Goal: Task Accomplishment & Management: Use online tool/utility

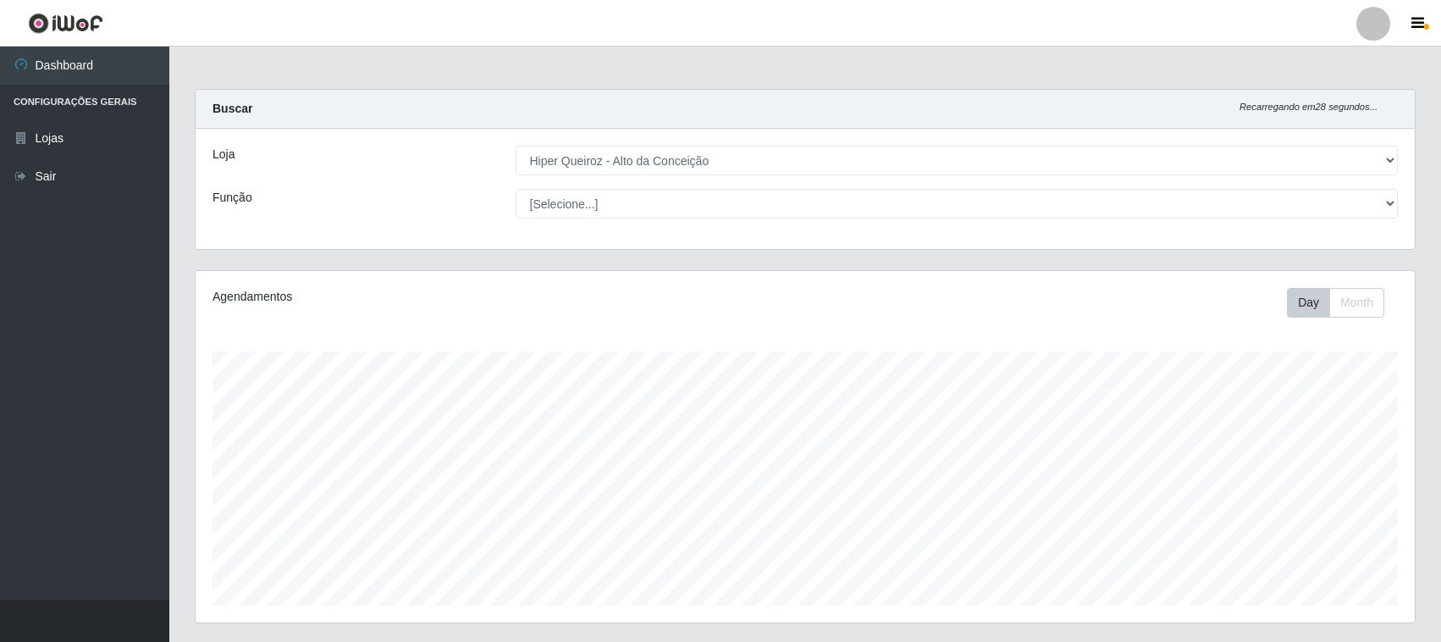
select select "515"
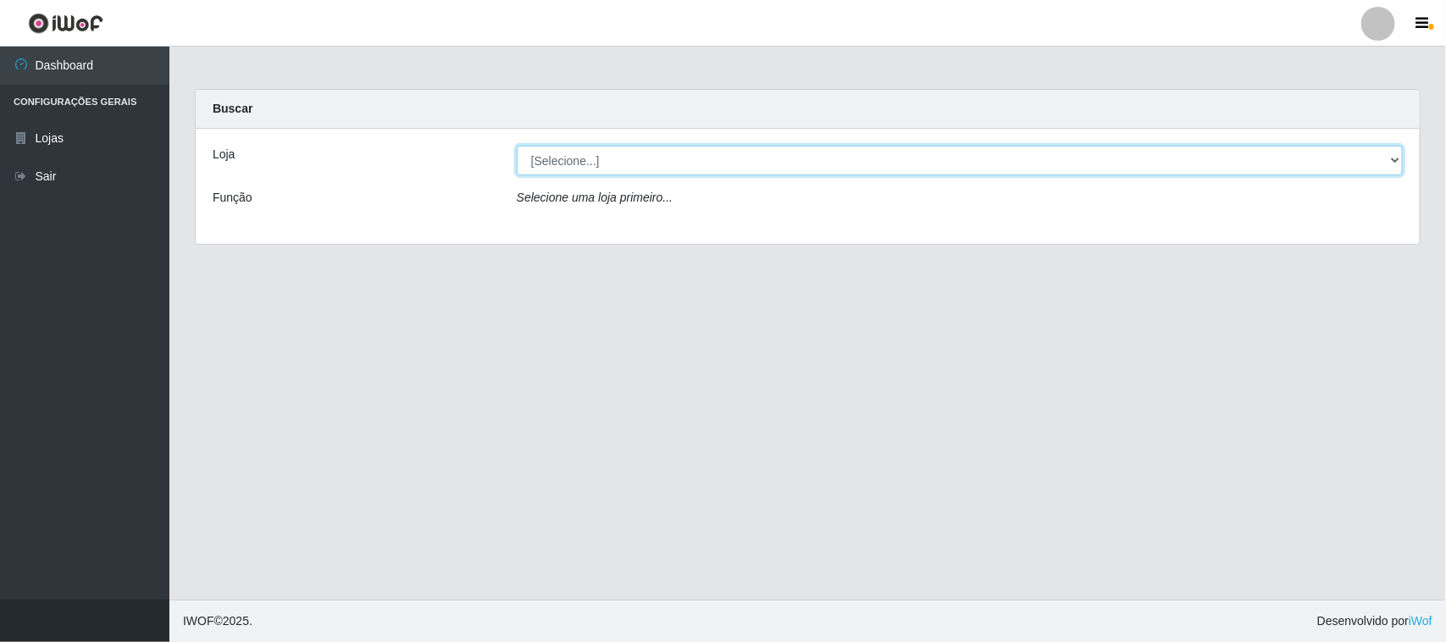
click at [572, 158] on select "[Selecione...] Hiper Queiroz - [GEOGRAPHIC_DATA]" at bounding box center [960, 161] width 886 height 30
select select "515"
click at [517, 146] on select "[Selecione...] Hiper Queiroz - [GEOGRAPHIC_DATA]" at bounding box center [960, 161] width 886 height 30
click at [604, 167] on select "[Selecione...] Hiper Queiroz - [GEOGRAPHIC_DATA][PERSON_NAME]" at bounding box center [960, 161] width 886 height 30
select select "515"
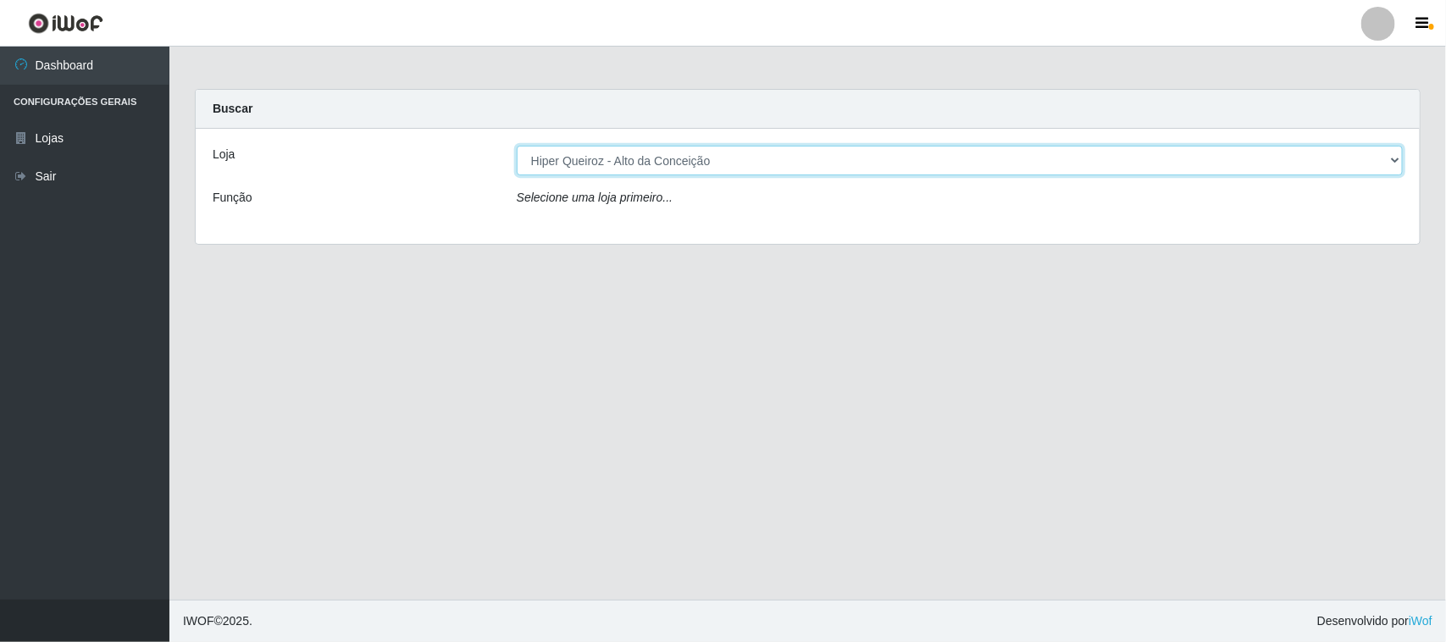
click at [517, 146] on select "[Selecione...] Hiper Queiroz - [GEOGRAPHIC_DATA][PERSON_NAME]" at bounding box center [960, 161] width 886 height 30
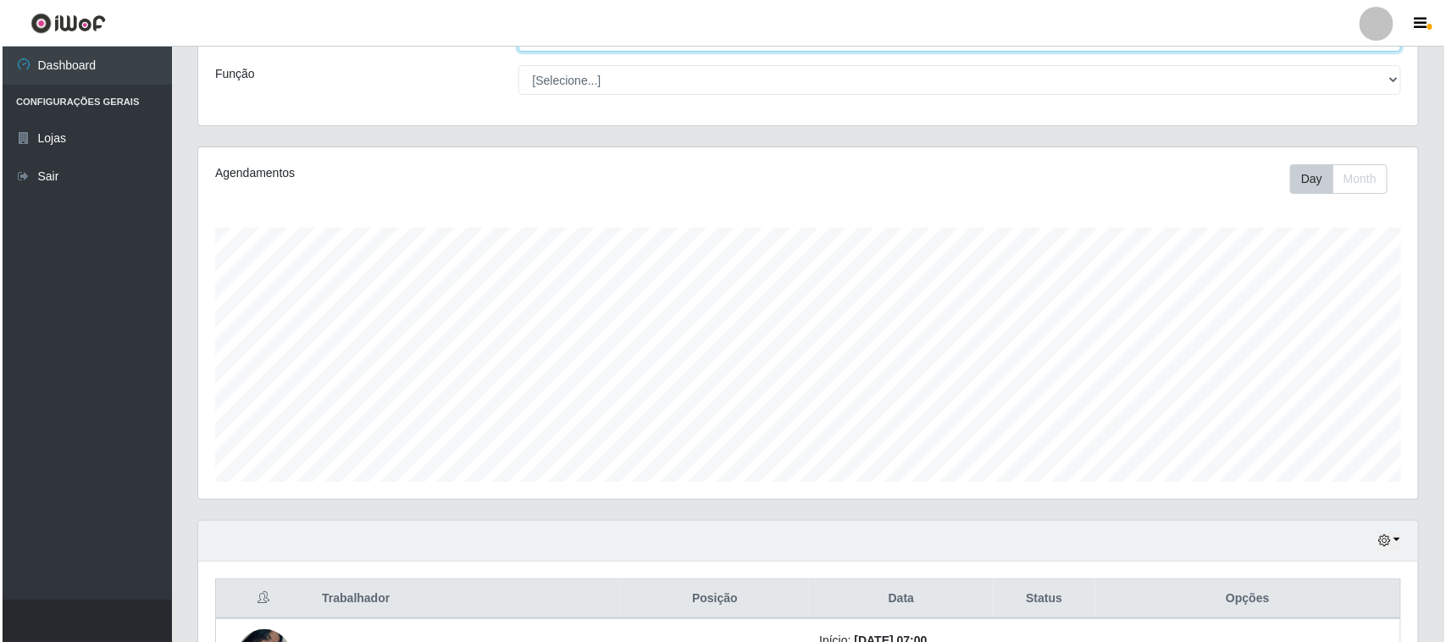
scroll to position [333, 0]
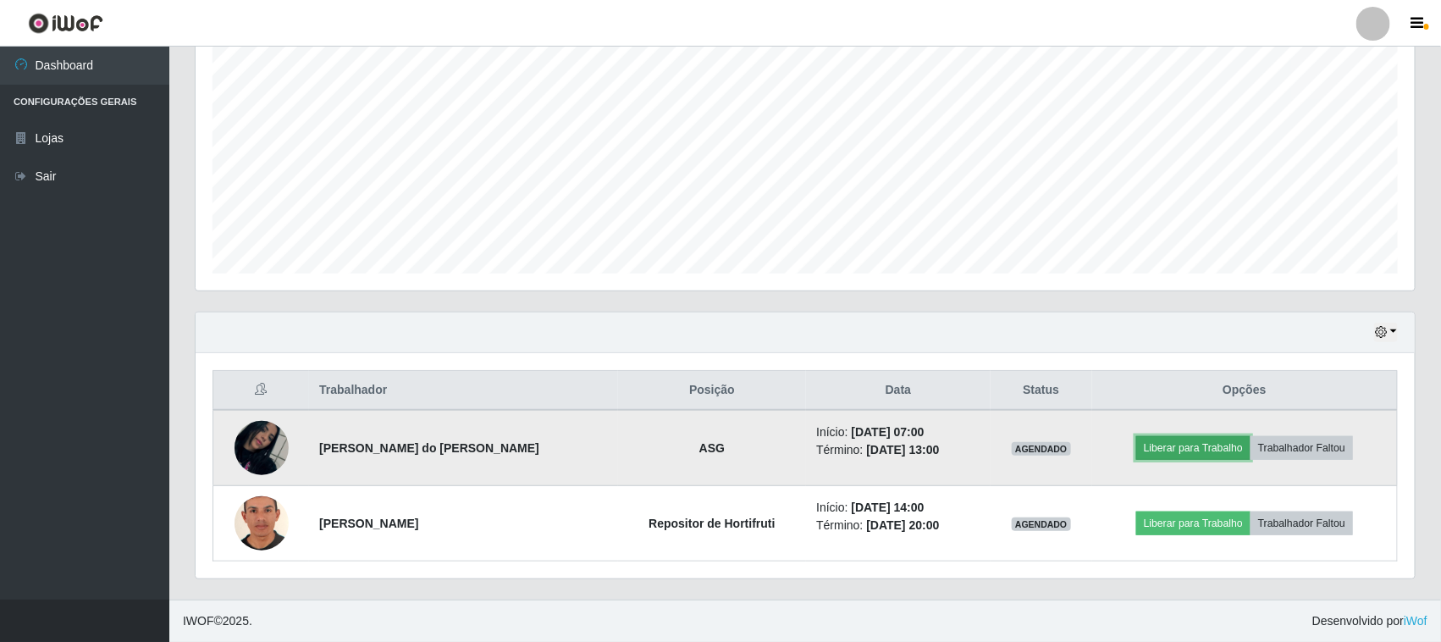
click at [1197, 455] on button "Liberar para Trabalho" at bounding box center [1194, 448] width 114 height 24
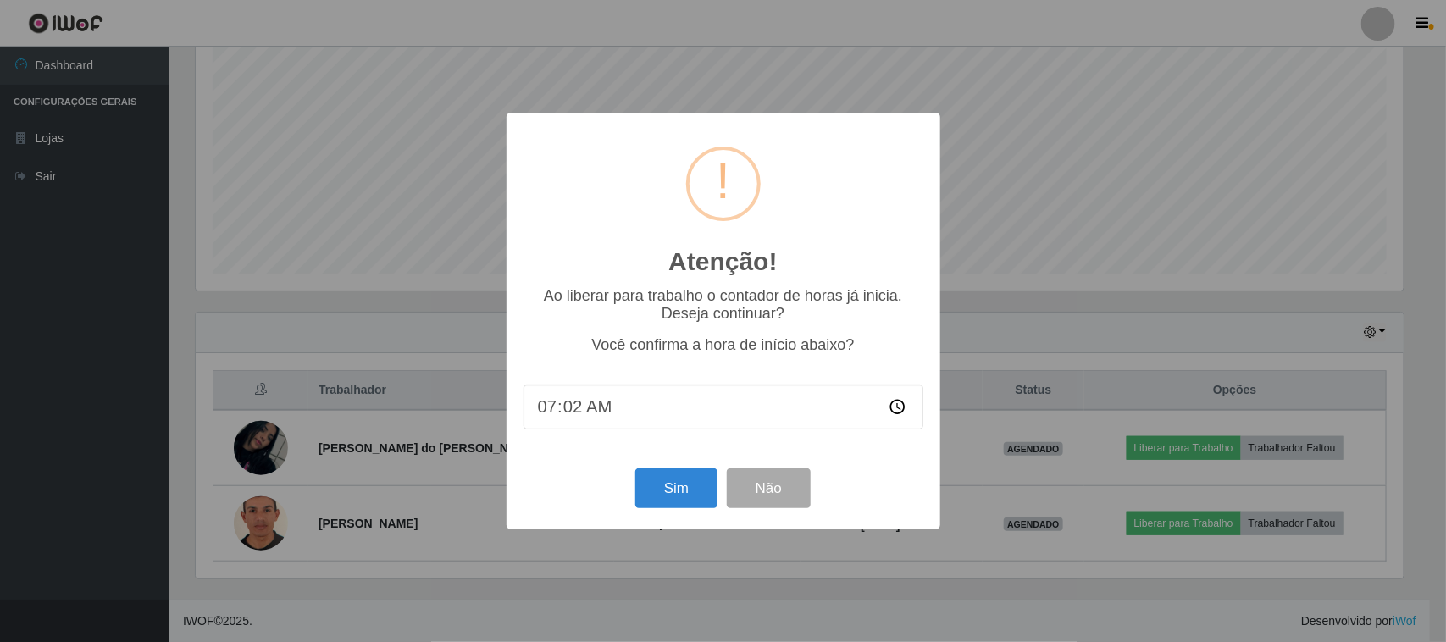
type input "07:28"
click at [659, 480] on button "Sim" at bounding box center [676, 488] width 82 height 40
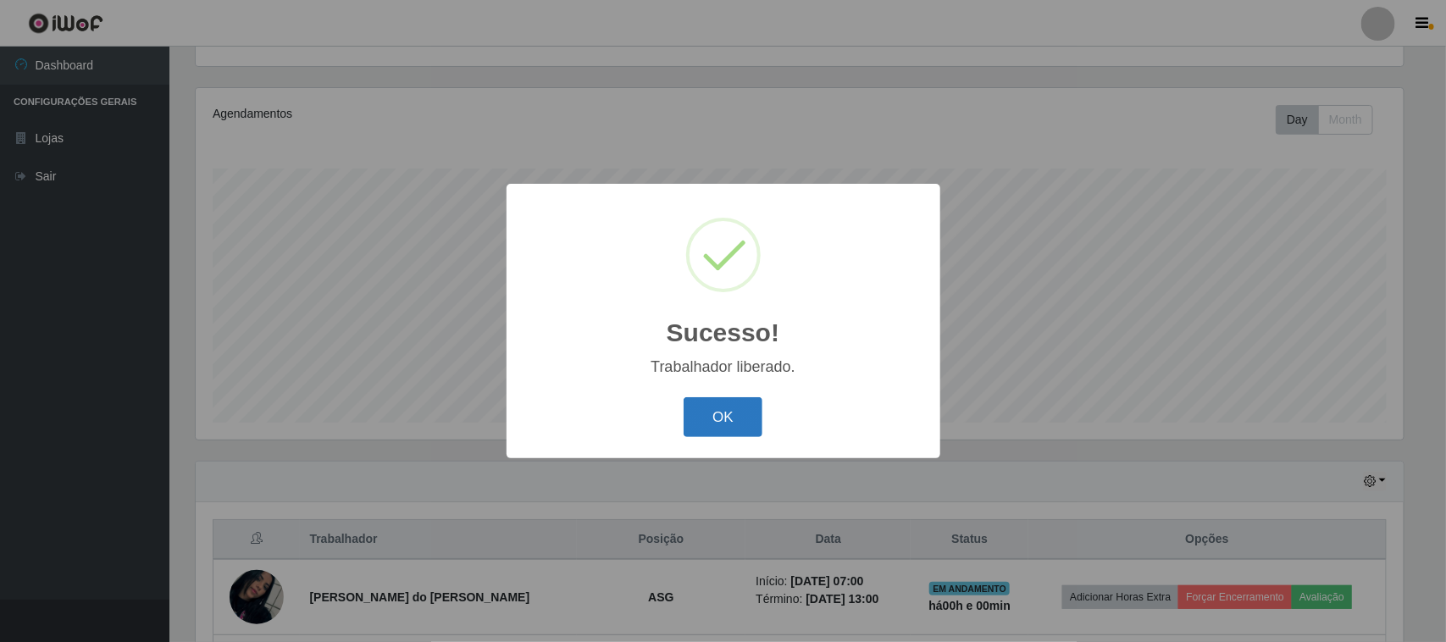
click at [721, 407] on button "OK" at bounding box center [722, 417] width 79 height 40
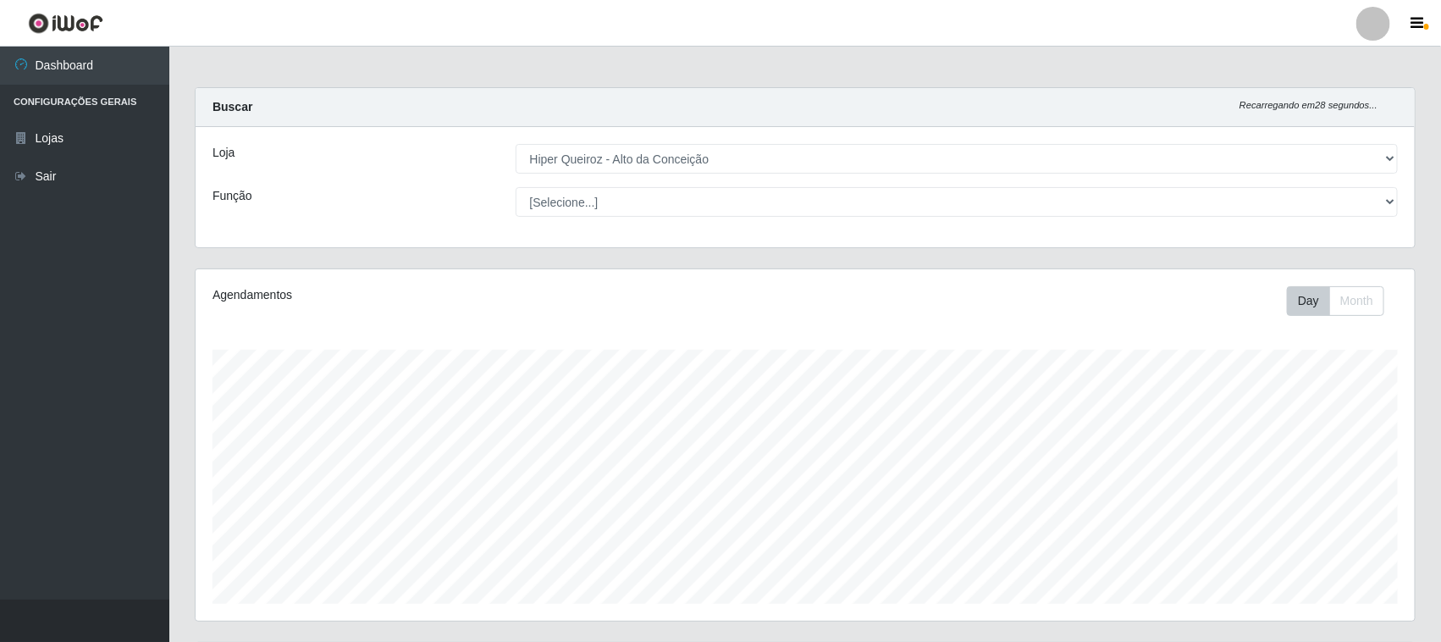
scroll to position [0, 0]
